Goal: Task Accomplishment & Management: Use online tool/utility

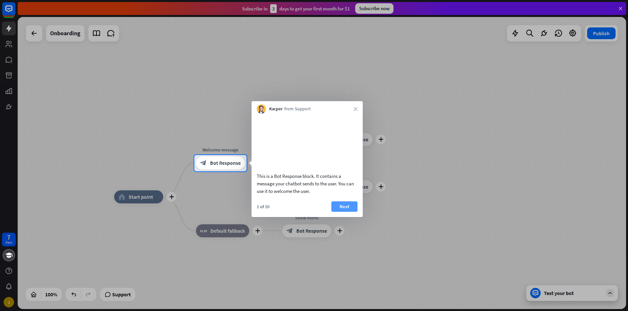
click at [343, 212] on button "Next" at bounding box center [344, 207] width 26 height 10
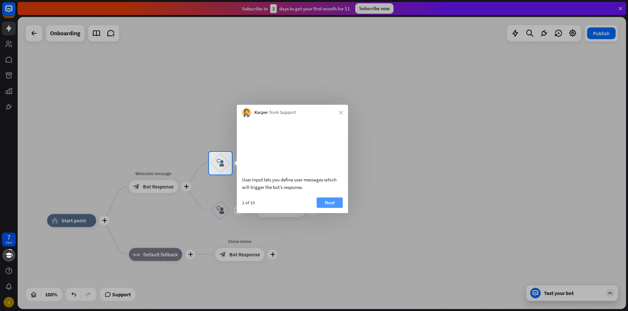
click at [334, 208] on button "Next" at bounding box center [329, 203] width 26 height 10
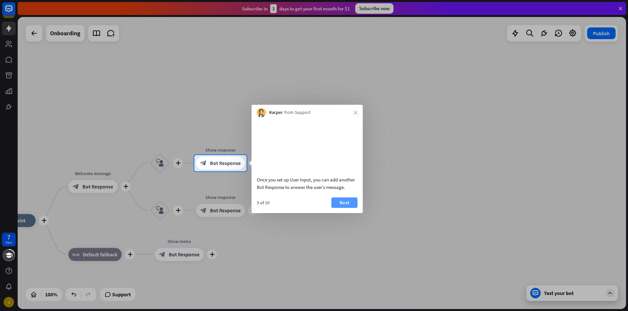
click at [335, 208] on button "Next" at bounding box center [344, 203] width 26 height 10
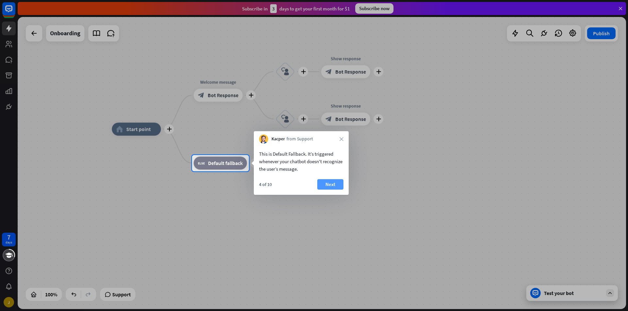
click at [325, 186] on button "Next" at bounding box center [330, 184] width 26 height 10
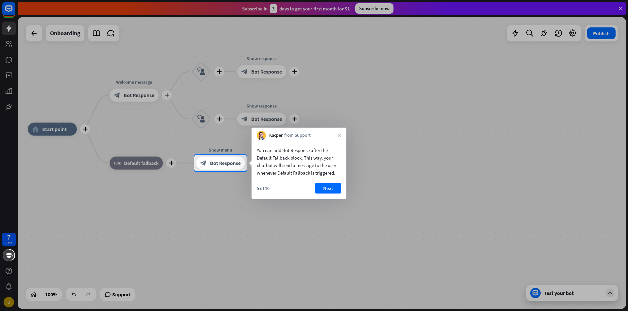
click at [325, 186] on button "Next" at bounding box center [328, 188] width 26 height 10
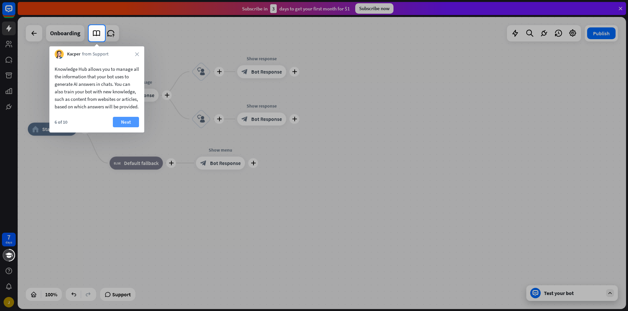
click at [134, 127] on button "Next" at bounding box center [126, 122] width 26 height 10
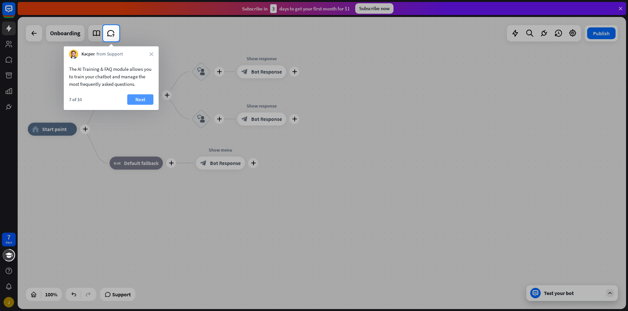
click at [150, 94] on button "Next" at bounding box center [140, 99] width 26 height 10
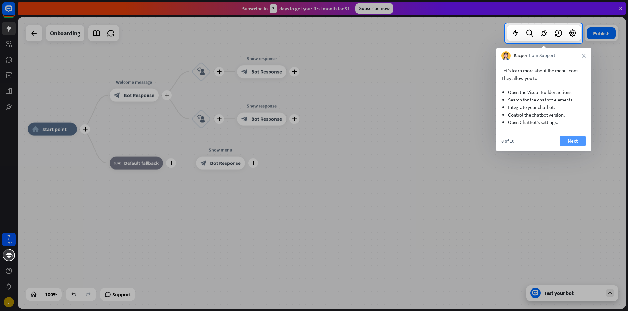
click at [569, 137] on button "Next" at bounding box center [572, 141] width 26 height 10
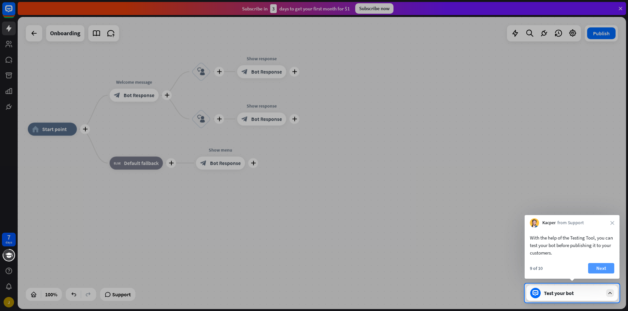
click at [605, 264] on button "Next" at bounding box center [601, 268] width 26 height 10
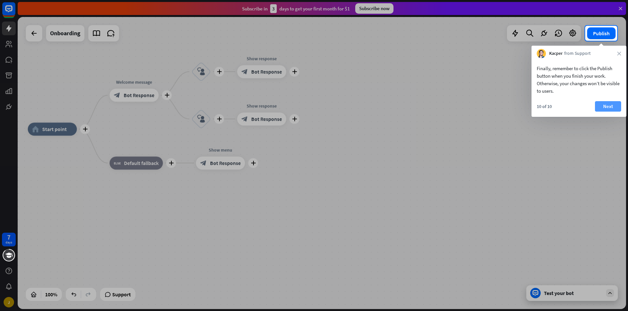
click at [602, 108] on button "Next" at bounding box center [608, 106] width 26 height 10
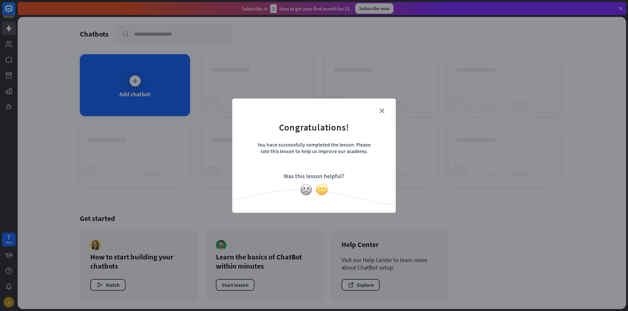
click at [321, 192] on img at bounding box center [321, 190] width 12 height 12
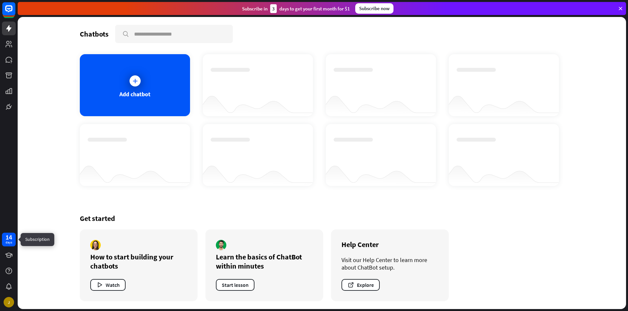
click at [11, 237] on div "14" at bounding box center [9, 238] width 7 height 6
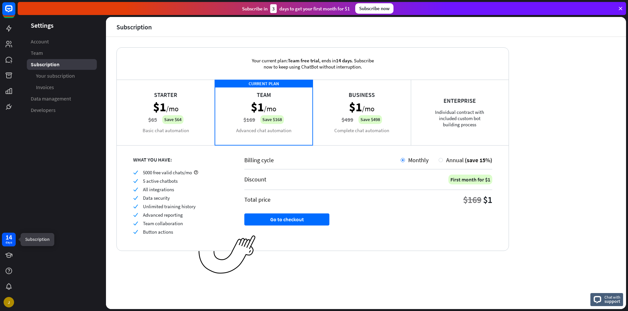
click at [12, 240] on div "14" at bounding box center [9, 238] width 7 height 6
click at [576, 163] on div "Your current plan: Team free trial , ends [DATE] . Subscribe now to keep using …" at bounding box center [366, 173] width 520 height 273
click at [4, 260] on link at bounding box center [9, 256] width 14 height 14
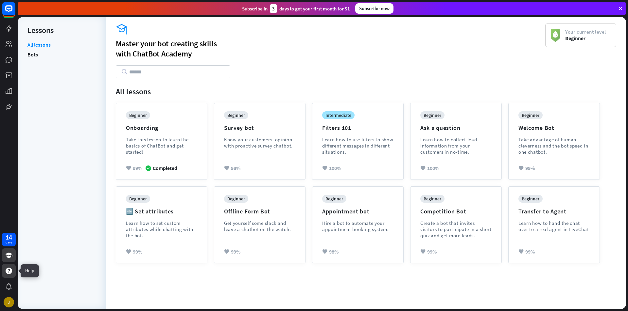
click at [7, 270] on icon at bounding box center [9, 271] width 7 height 7
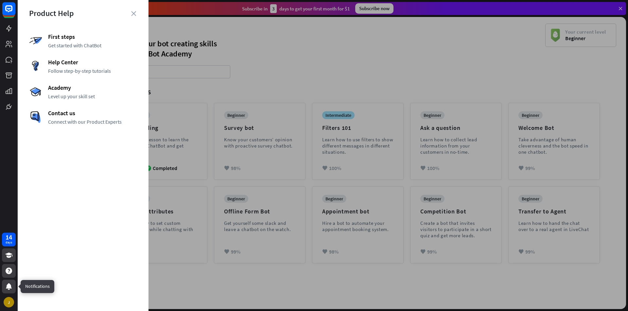
click at [8, 283] on div at bounding box center [9, 287] width 14 height 14
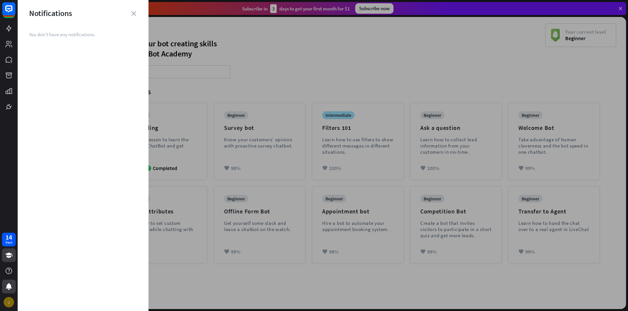
click at [6, 302] on div "J" at bounding box center [9, 302] width 10 height 10
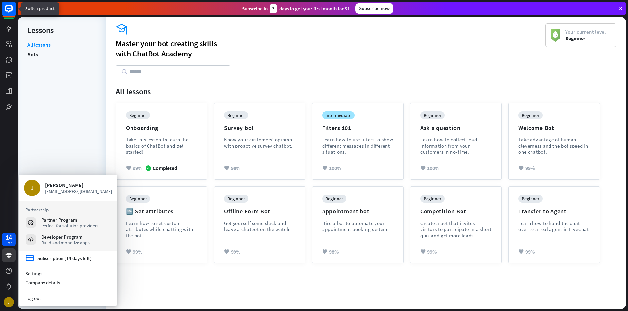
click at [6, 11] on icon at bounding box center [9, 9] width 8 height 8
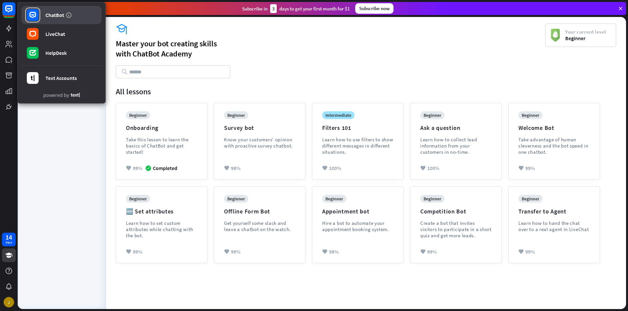
click at [48, 13] on div "ChatBot" at bounding box center [54, 15] width 19 height 7
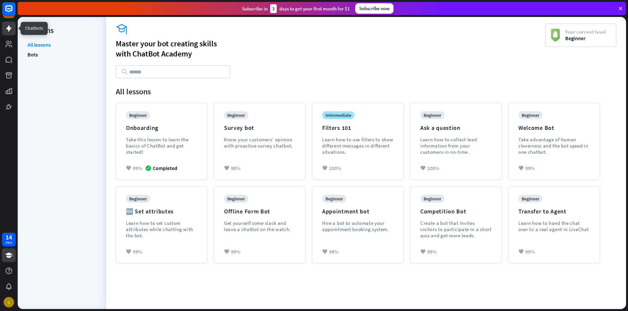
click at [11, 31] on icon at bounding box center [9, 29] width 8 height 8
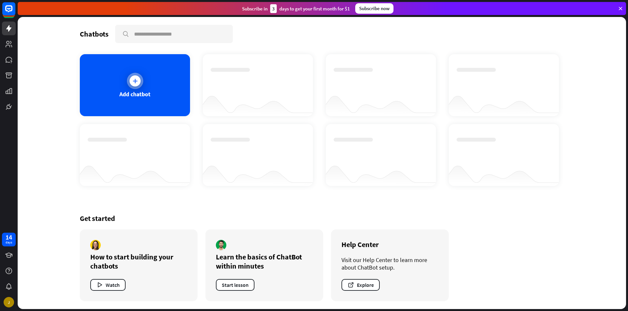
click at [140, 80] on div at bounding box center [134, 80] width 11 height 11
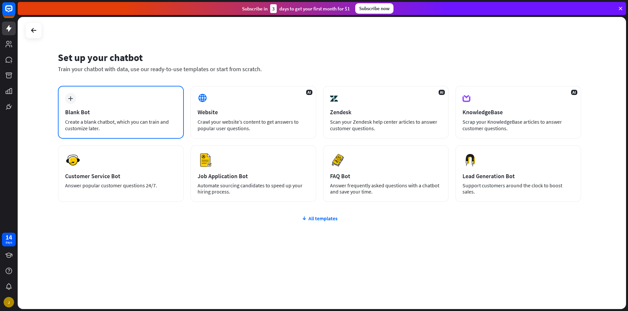
click at [148, 122] on div "Create a blank chatbot, which you can train and customize later." at bounding box center [120, 125] width 111 height 13
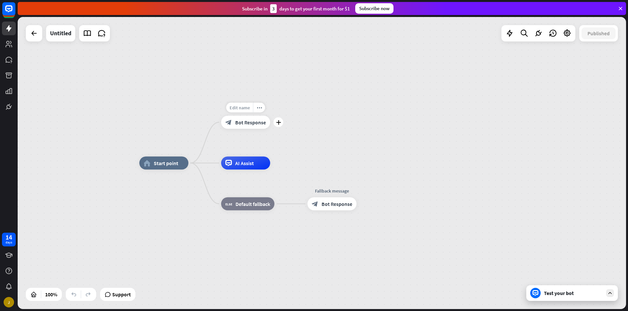
click at [244, 109] on span "Edit name" at bounding box center [239, 108] width 20 height 6
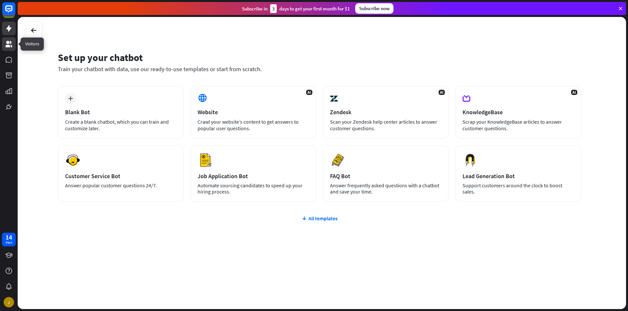
click at [11, 45] on icon at bounding box center [9, 44] width 7 height 7
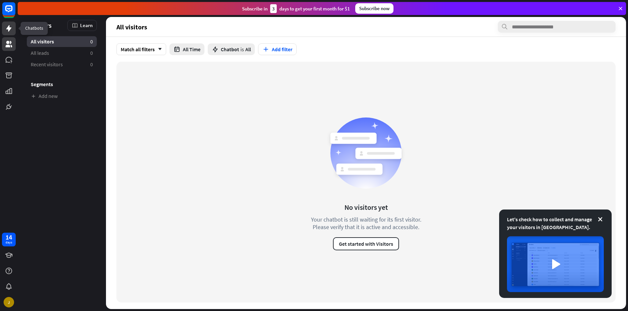
click at [8, 30] on icon at bounding box center [8, 28] width 5 height 7
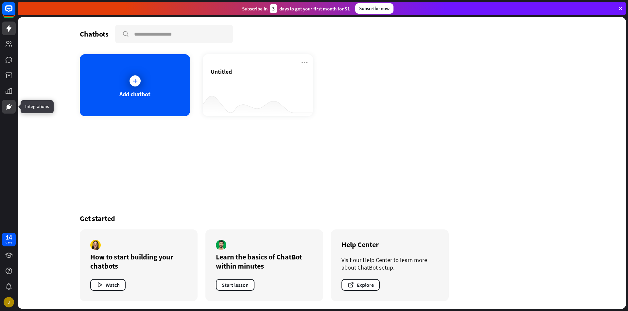
click at [10, 103] on link at bounding box center [9, 107] width 14 height 14
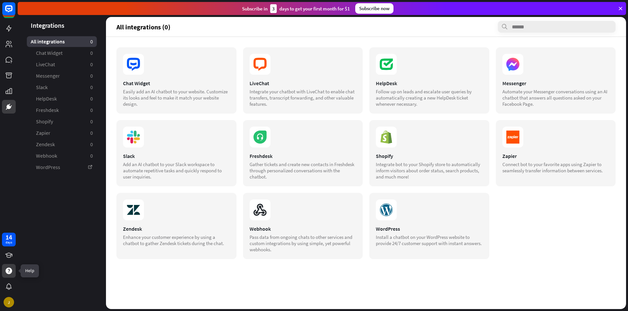
click at [9, 273] on icon at bounding box center [9, 271] width 7 height 7
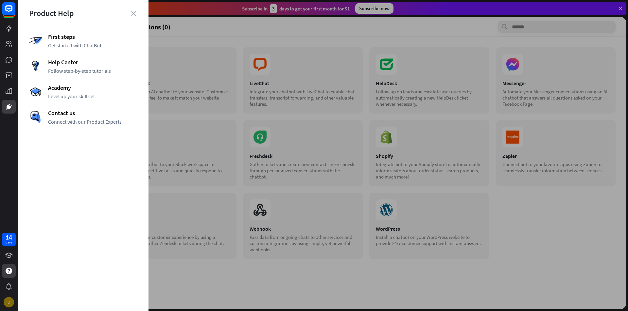
click at [8, 304] on div "J" at bounding box center [9, 302] width 10 height 10
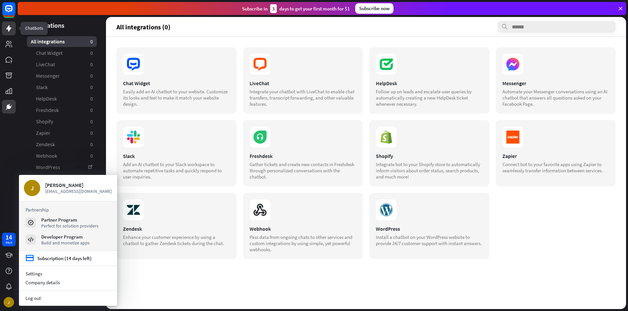
click at [8, 28] on icon at bounding box center [8, 28] width 5 height 7
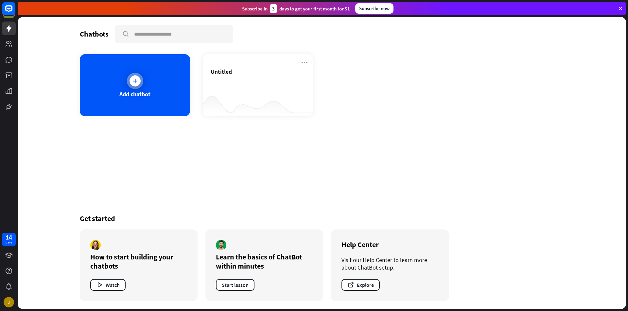
click at [145, 81] on div "Add chatbot" at bounding box center [135, 85] width 110 height 62
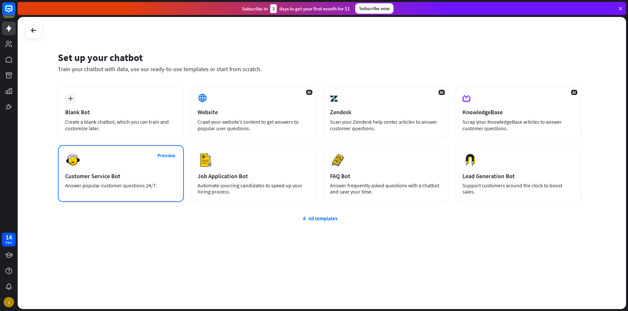
click at [168, 180] on div "Preview Customer Service Bot Answer popular customer questions 24/7." at bounding box center [121, 173] width 126 height 57
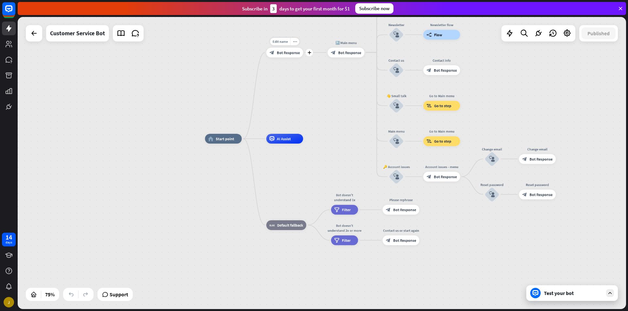
click at [292, 53] on span "Bot Response" at bounding box center [287, 52] width 23 height 5
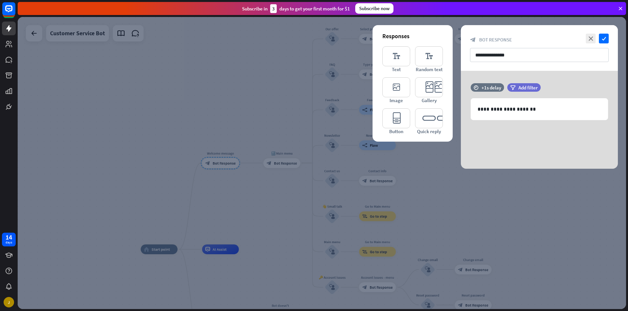
drag, startPoint x: 302, startPoint y: 58, endPoint x: 271, endPoint y: 56, distance: 30.5
click at [301, 58] on div at bounding box center [322, 163] width 608 height 293
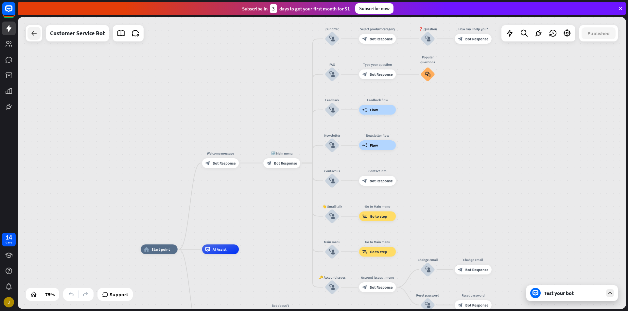
click at [37, 34] on icon at bounding box center [34, 33] width 8 height 8
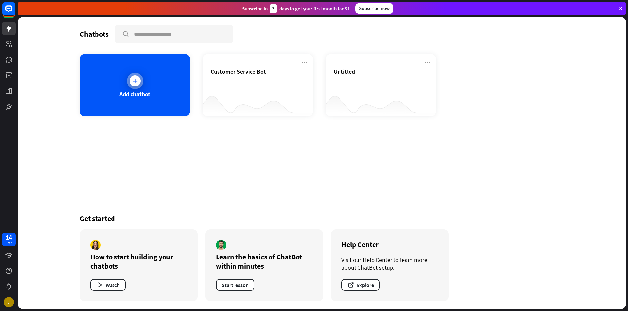
click at [163, 72] on div "Add chatbot" at bounding box center [135, 85] width 110 height 62
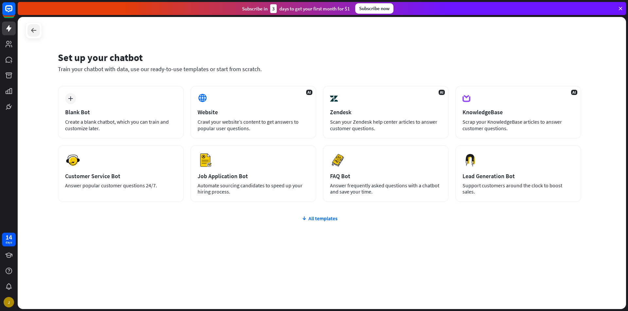
click at [34, 29] on icon at bounding box center [34, 30] width 8 height 8
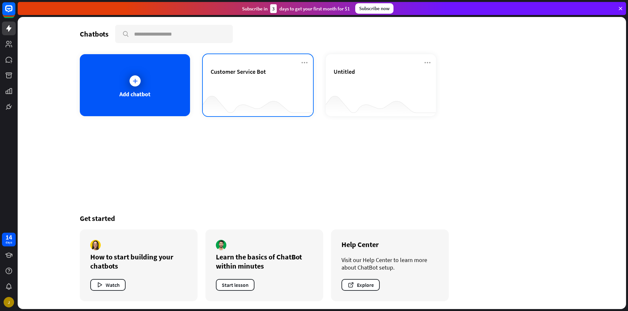
click at [279, 94] on div at bounding box center [258, 103] width 110 height 25
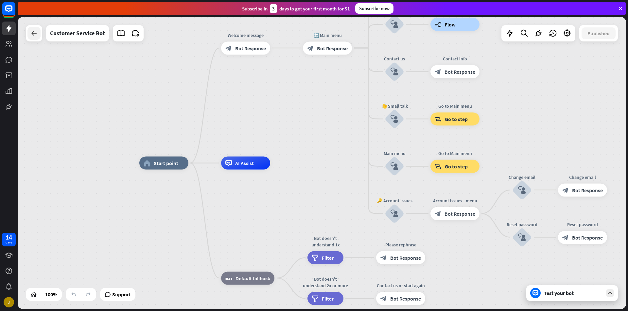
click at [33, 30] on icon at bounding box center [34, 33] width 8 height 8
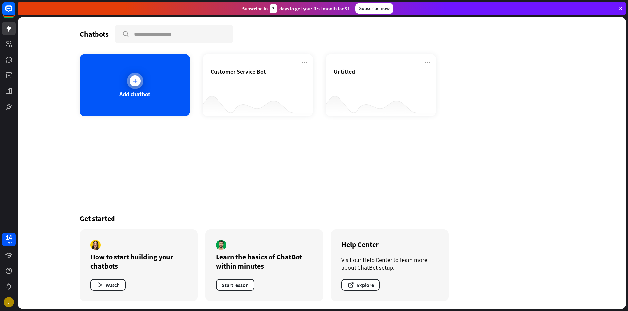
click at [151, 91] on div "Add chatbot" at bounding box center [135, 85] width 110 height 62
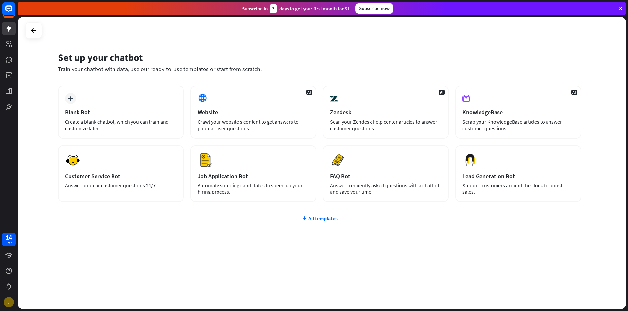
click at [3, 299] on div "J" at bounding box center [9, 303] width 14 height 14
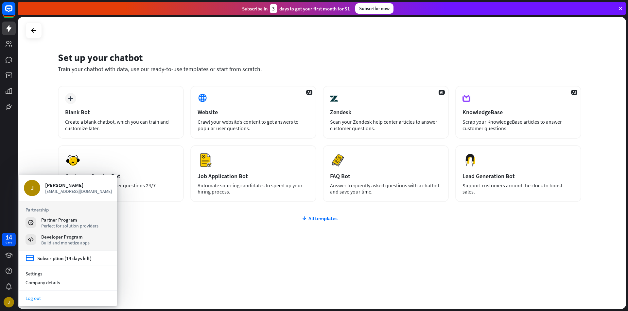
click at [44, 297] on link "Log out" at bounding box center [68, 298] width 98 height 9
